Goal: Task Accomplishment & Management: Use online tool/utility

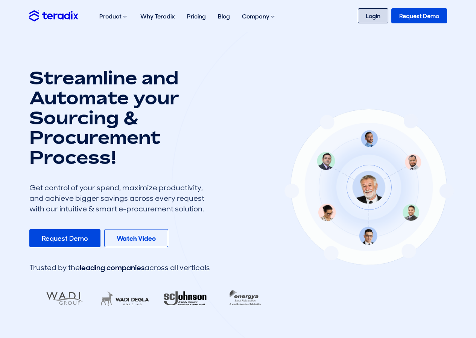
click at [373, 17] on link "Login" at bounding box center [373, 15] width 30 height 15
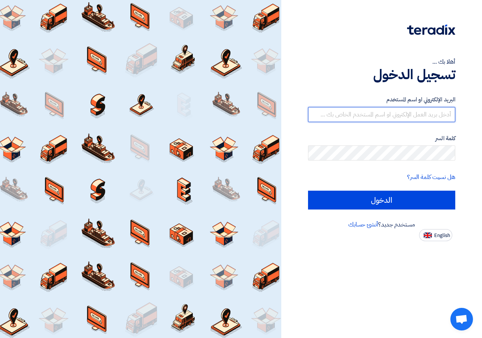
click at [386, 109] on input "text" at bounding box center [381, 114] width 147 height 15
type input "[EMAIL_ADDRESS][DOMAIN_NAME]"
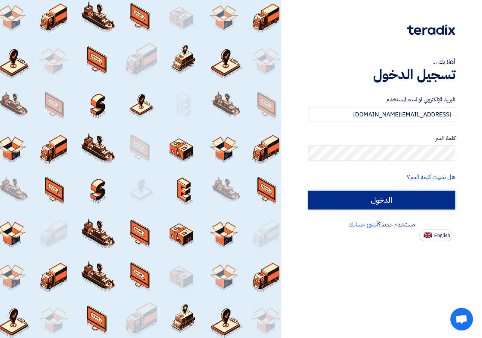
click at [384, 191] on input "الدخول" at bounding box center [381, 200] width 147 height 19
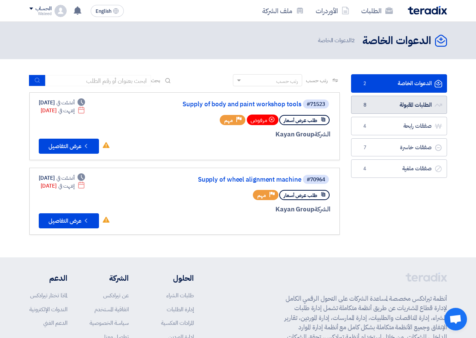
click at [409, 104] on link "الطلبات المقبولة الطلبات المقبولة 8" at bounding box center [399, 105] width 96 height 18
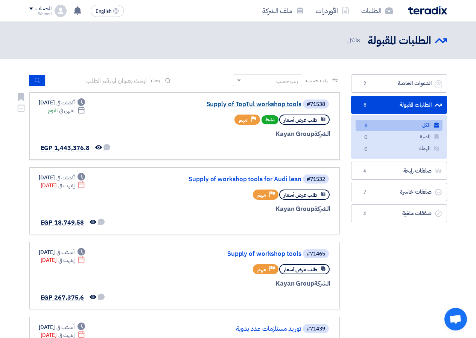
click at [259, 103] on link "Supply of TopTul workshop tools" at bounding box center [226, 104] width 151 height 7
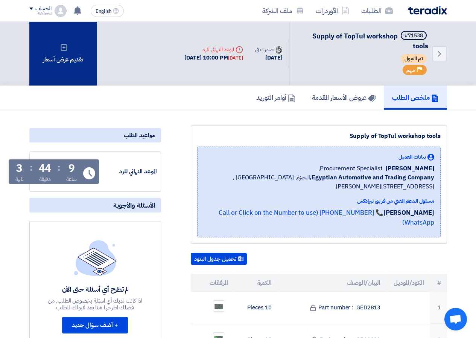
click at [66, 45] on icon at bounding box center [64, 48] width 8 height 8
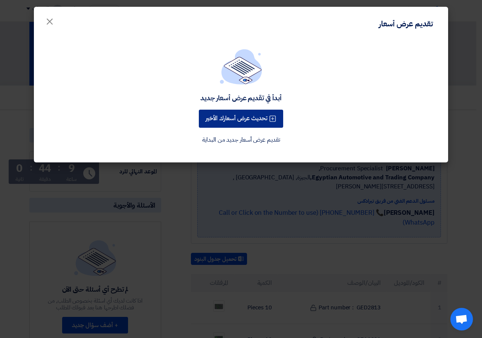
click at [249, 120] on button "تحديث عرض أسعارك الأخير" at bounding box center [241, 119] width 84 height 18
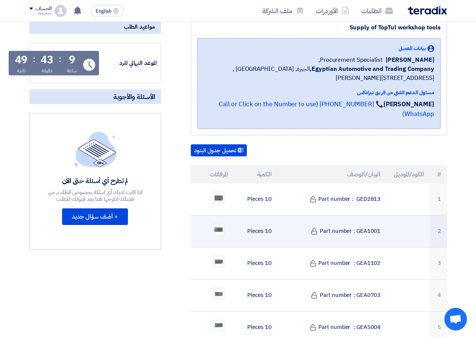
scroll to position [113, 0]
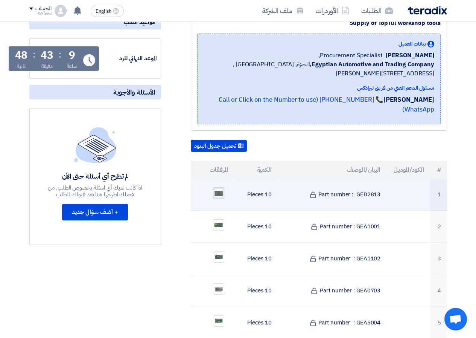
click at [217, 188] on img at bounding box center [218, 193] width 11 height 10
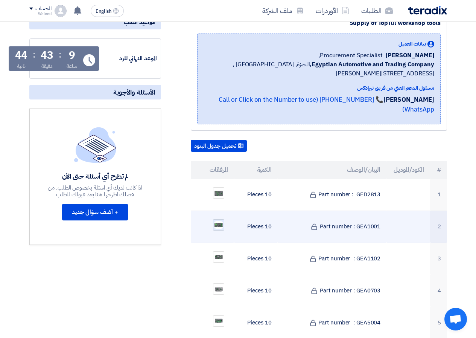
click at [221, 220] on img at bounding box center [218, 224] width 11 height 9
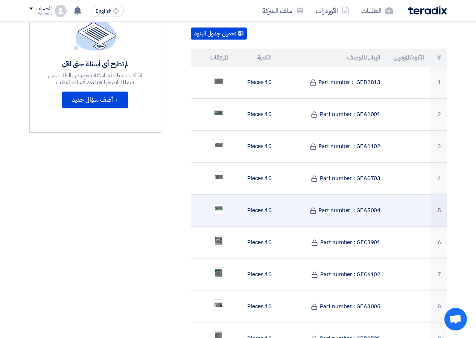
scroll to position [226, 0]
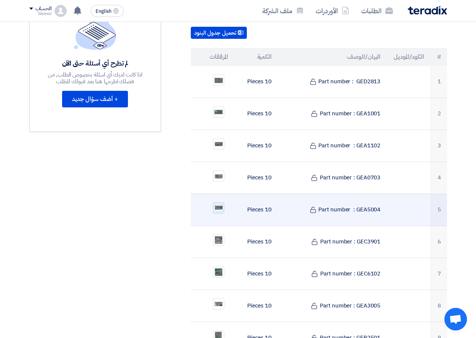
click at [220, 204] on img at bounding box center [218, 207] width 11 height 7
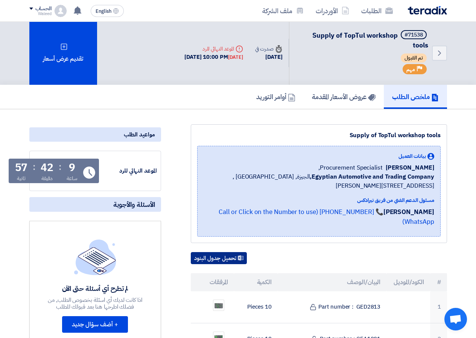
scroll to position [0, 0]
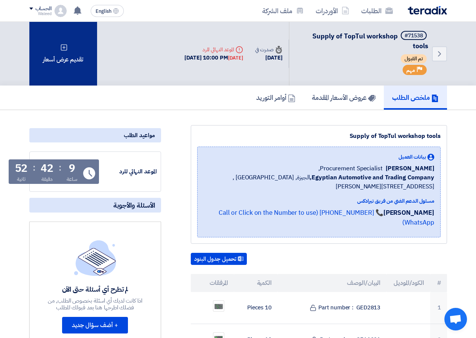
click at [65, 52] on div "تقديم عرض أسعار" at bounding box center [63, 54] width 68 height 64
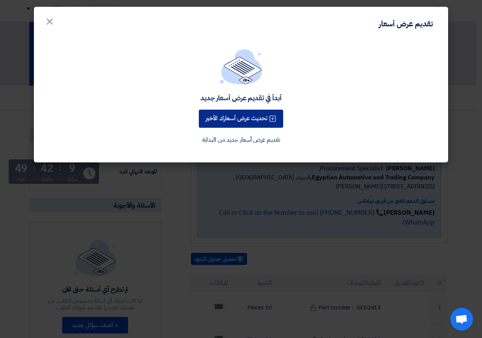
click at [235, 119] on button "تحديث عرض أسعارك الأخير" at bounding box center [241, 119] width 84 height 18
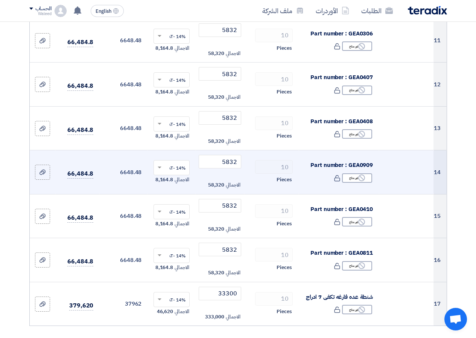
scroll to position [565, 0]
click at [352, 183] on div "Reject غير متاح" at bounding box center [357, 178] width 30 height 9
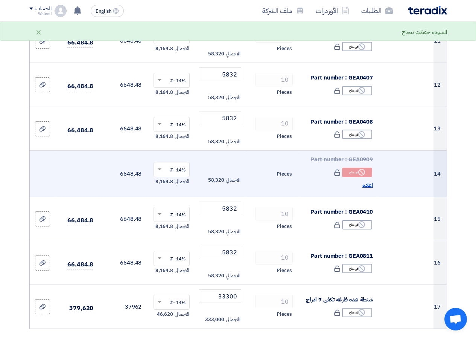
click at [368, 189] on span "اعاده" at bounding box center [368, 185] width 11 height 9
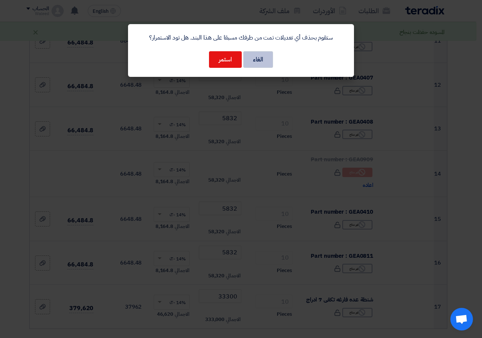
click at [256, 59] on button "الغاء" at bounding box center [258, 59] width 30 height 17
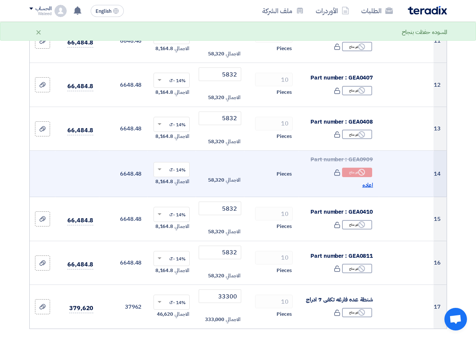
click at [367, 189] on span "اعاده" at bounding box center [368, 185] width 11 height 9
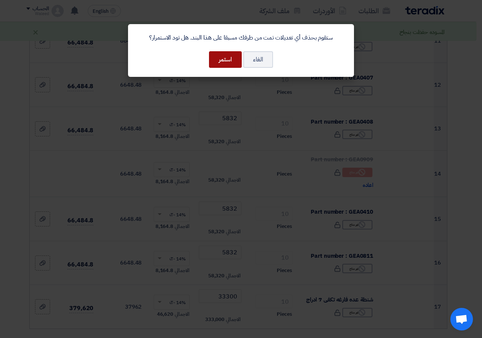
click at [220, 57] on button "استمر" at bounding box center [225, 59] width 33 height 17
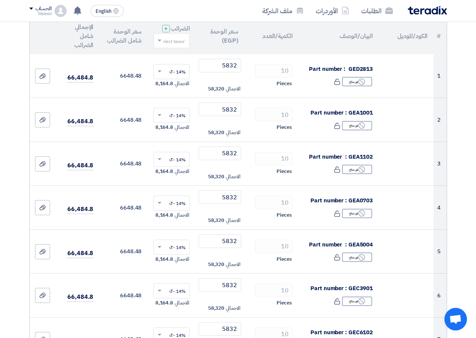
scroll to position [113, 0]
